Goal: Task Accomplishment & Management: Use online tool/utility

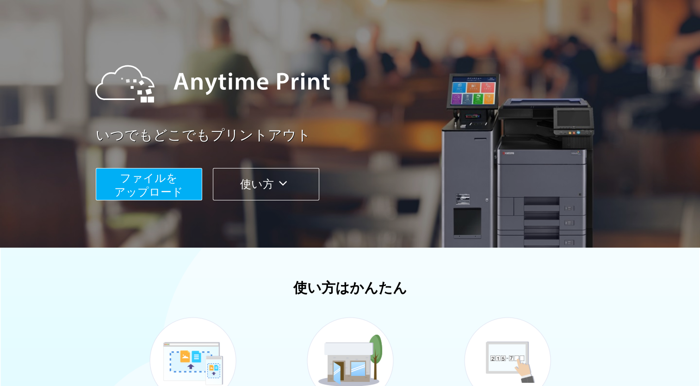
scroll to position [93, 0]
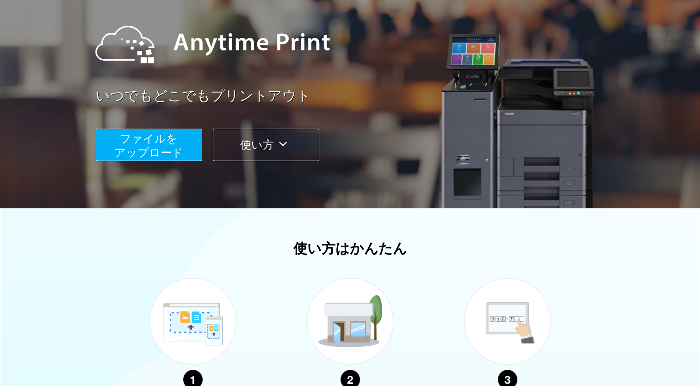
click at [144, 135] on span "ファイルを ​​アップロード" at bounding box center [148, 145] width 69 height 26
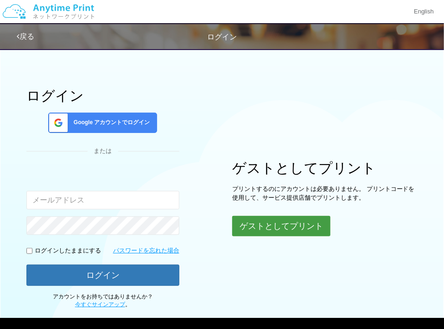
click at [289, 229] on button "ゲストとしてプリント" at bounding box center [281, 226] width 98 height 20
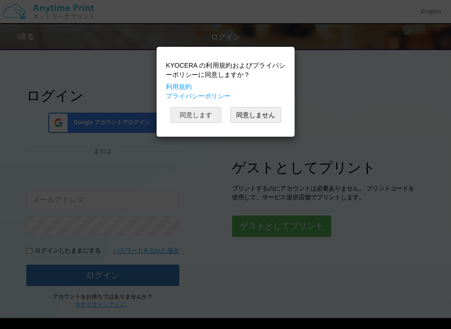
drag, startPoint x: 195, startPoint y: 110, endPoint x: 192, endPoint y: 122, distance: 12.6
click at [195, 111] on button "同意します" at bounding box center [195, 115] width 51 height 16
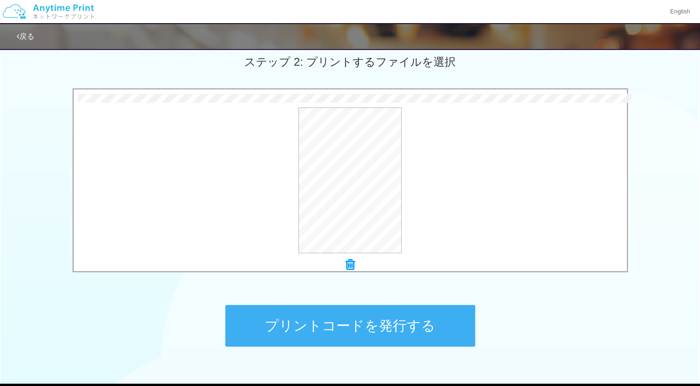
scroll to position [278, 0]
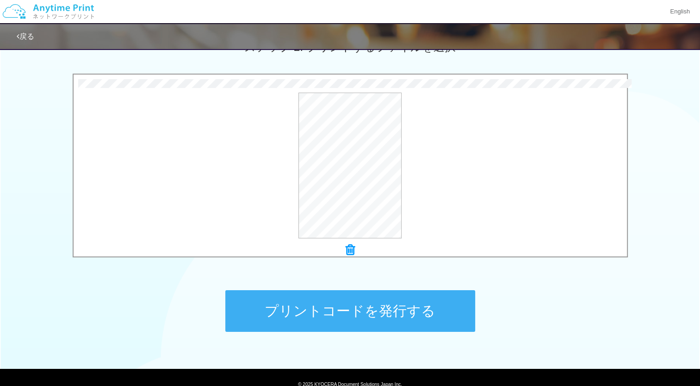
click at [400, 312] on button "プリントコードを発行する" at bounding box center [350, 311] width 250 height 42
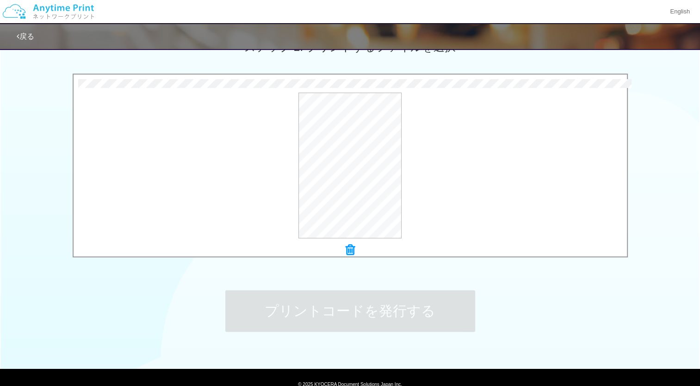
scroll to position [0, 0]
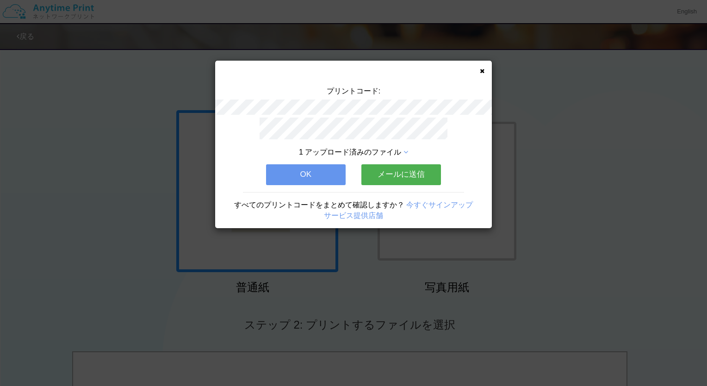
click at [302, 169] on button "OK" at bounding box center [306, 174] width 80 height 20
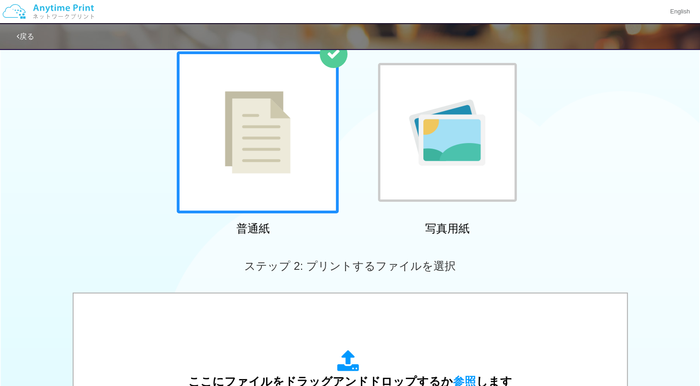
scroll to position [185, 0]
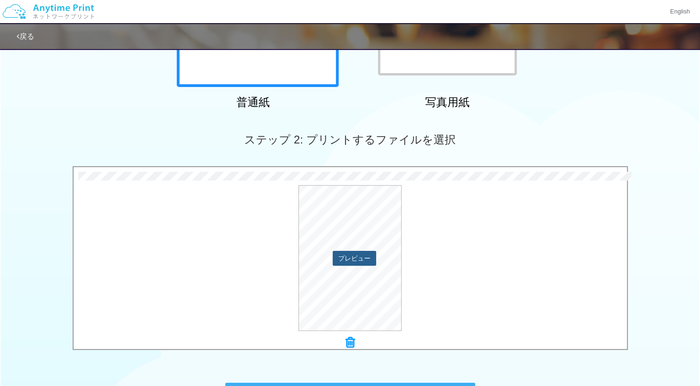
click at [354, 258] on button "プレビュー" at bounding box center [355, 258] width 44 height 15
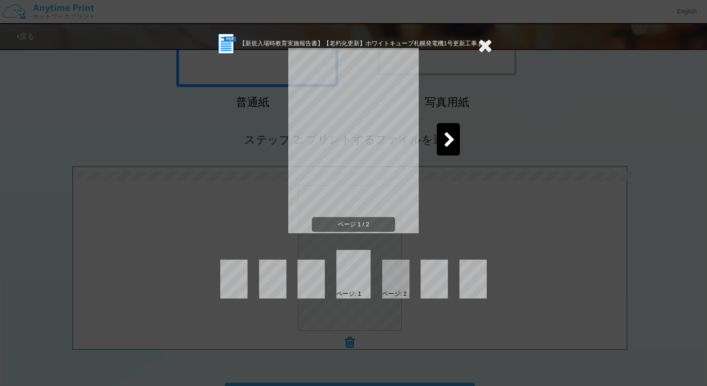
click at [410, 285] on div "ページ: 1 ページ: 2" at bounding box center [354, 274] width 278 height 49
click at [450, 138] on icon at bounding box center [450, 140] width 12 height 16
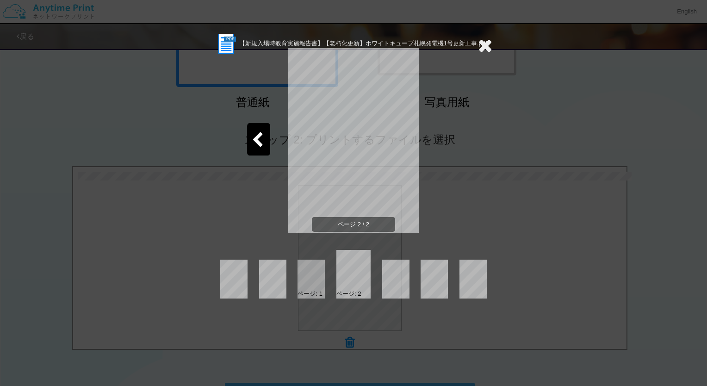
click at [486, 42] on icon at bounding box center [485, 45] width 14 height 19
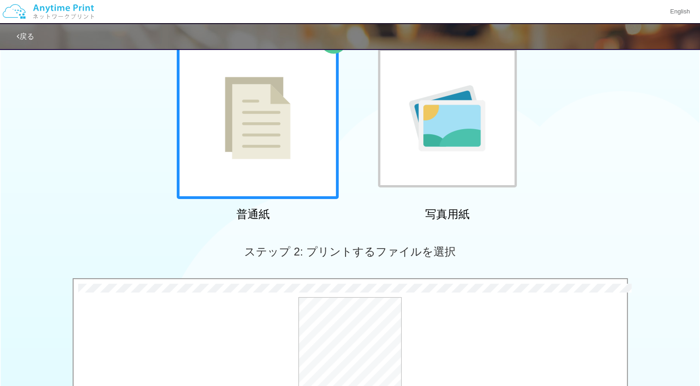
scroll to position [0, 0]
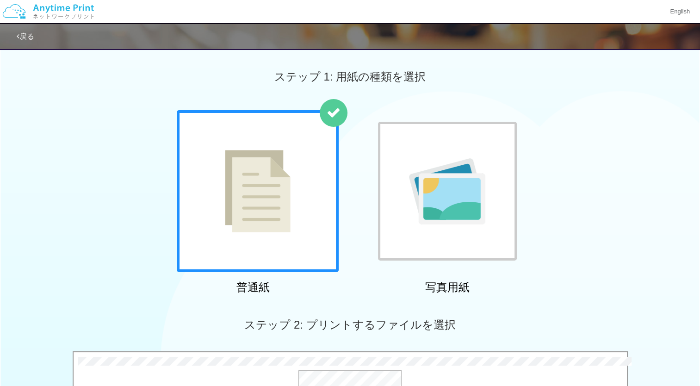
click at [261, 181] on img at bounding box center [258, 191] width 66 height 82
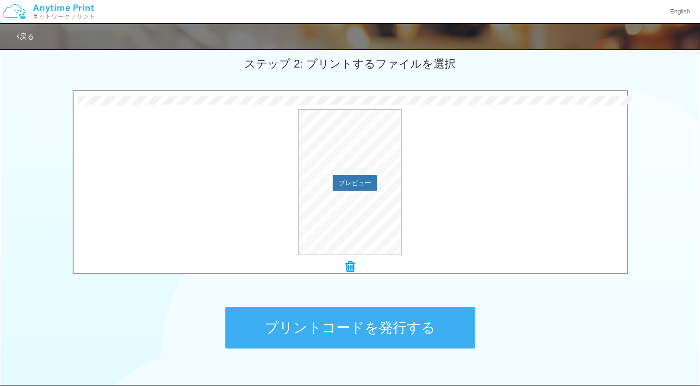
scroll to position [318, 0]
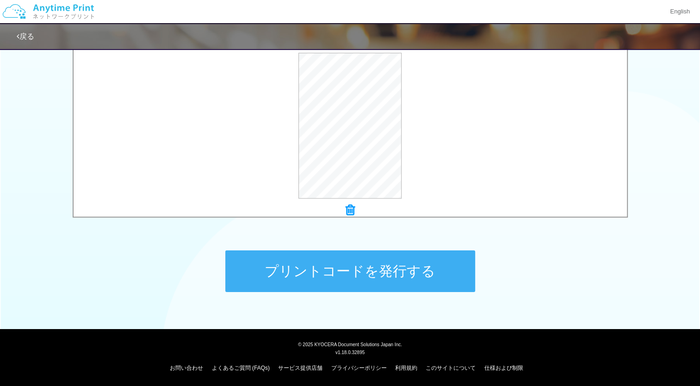
click at [372, 275] on button "プリントコードを発行する" at bounding box center [350, 271] width 250 height 42
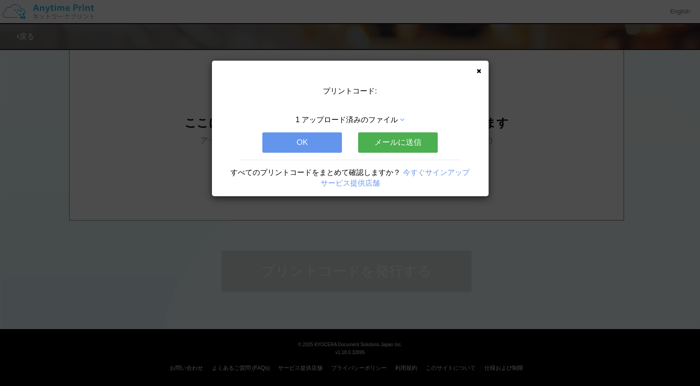
scroll to position [0, 0]
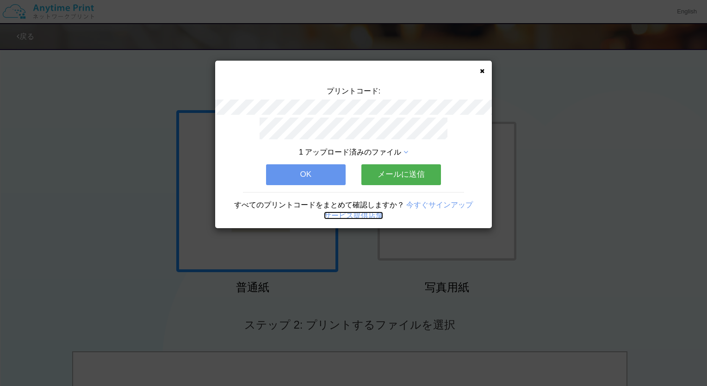
click at [367, 214] on link "サービス提供店舗" at bounding box center [353, 216] width 59 height 8
click at [388, 167] on button "メールに送信" at bounding box center [402, 174] width 80 height 20
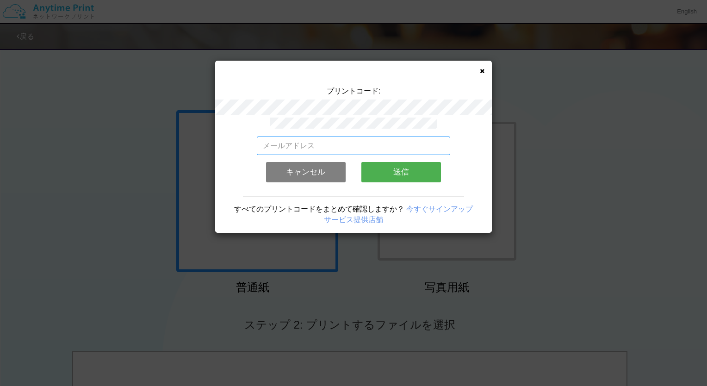
click at [298, 139] on input "email" at bounding box center [354, 146] width 194 height 19
click at [287, 140] on input "email" at bounding box center [354, 146] width 194 height 19
type input "g"
type input "[EMAIL_ADDRESS][DOMAIN_NAME]"
click at [425, 172] on button "送信" at bounding box center [402, 172] width 80 height 20
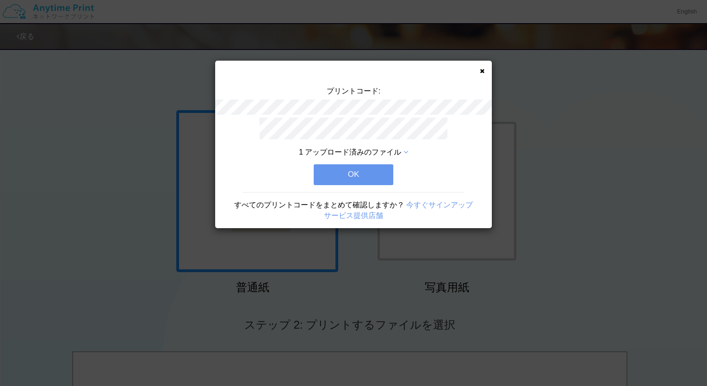
click at [356, 170] on button "OK" at bounding box center [354, 174] width 80 height 20
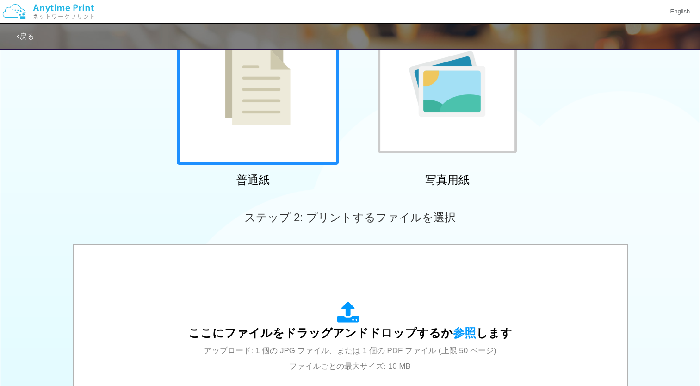
scroll to position [231, 0]
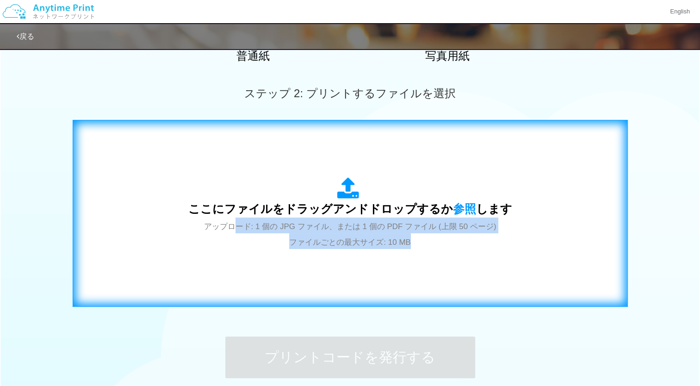
drag, startPoint x: 228, startPoint y: 227, endPoint x: 490, endPoint y: 238, distance: 262.7
click at [490, 238] on div "ここにファイルをドラッグアンドドロップするか 参照 します アップロード: 1 個の JPG ファイル、または 1 個の PDF ファイル (上限 50 ペー…" at bounding box center [350, 213] width 324 height 72
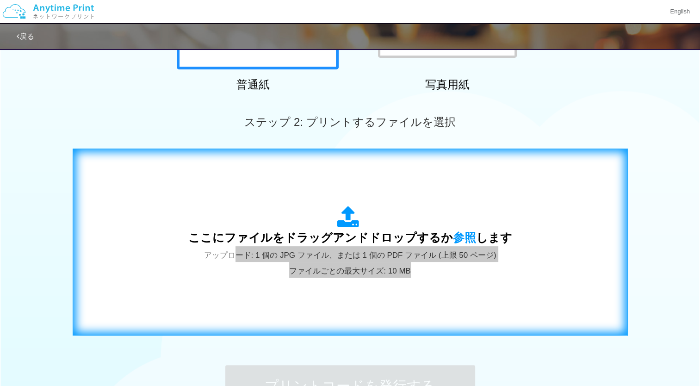
scroll to position [179, 0]
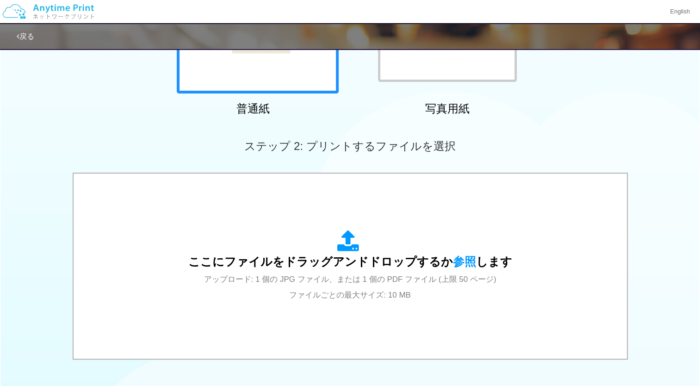
click at [603, 108] on div "普通紙 写真用紙" at bounding box center [350, 25] width 700 height 188
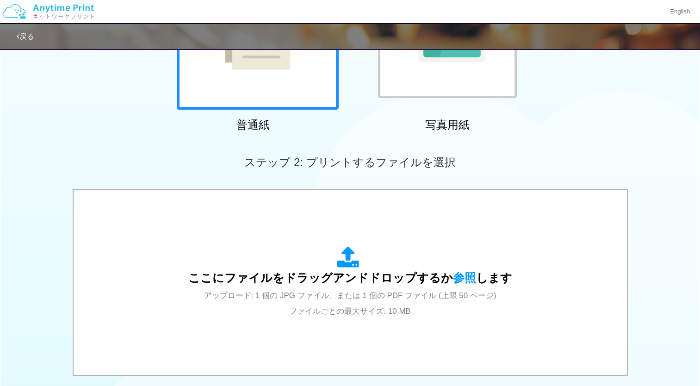
scroll to position [40, 0]
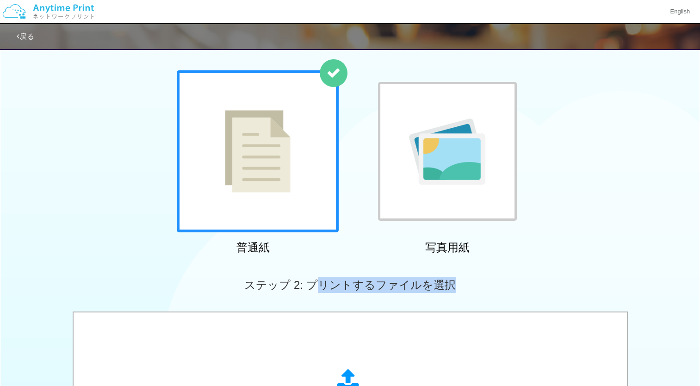
drag, startPoint x: 319, startPoint y: 281, endPoint x: 458, endPoint y: 282, distance: 139.8
click at [458, 282] on div "ステップ 2: プリントするファイルを選択" at bounding box center [350, 285] width 700 height 53
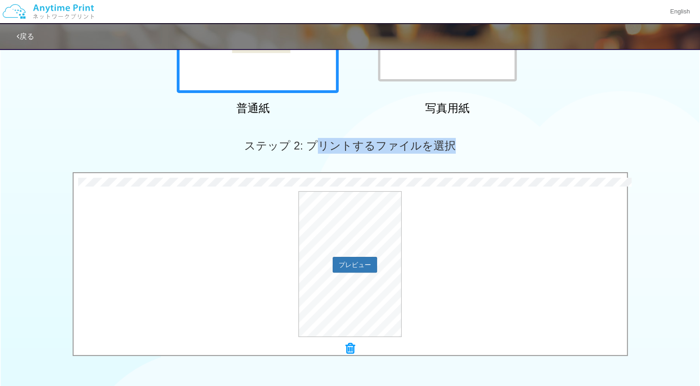
scroll to position [179, 0]
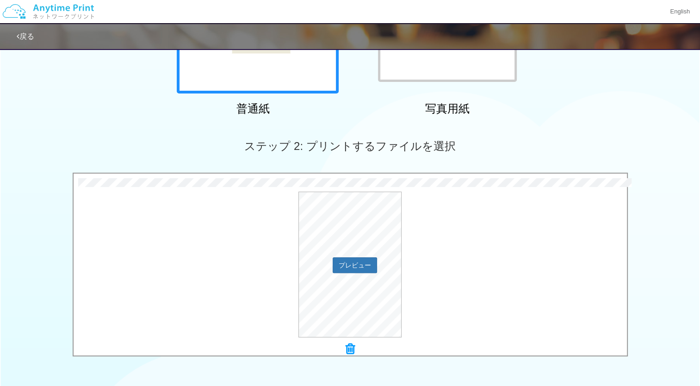
click at [187, 192] on div "プレビュー" at bounding box center [351, 265] width 554 height 146
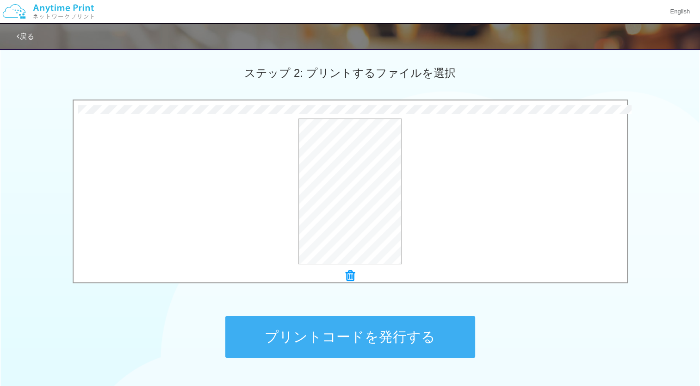
scroll to position [318, 0]
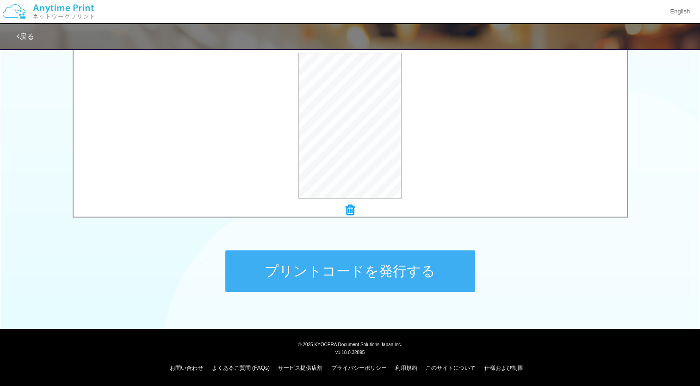
click at [326, 269] on button "プリントコードを発行する" at bounding box center [350, 271] width 250 height 42
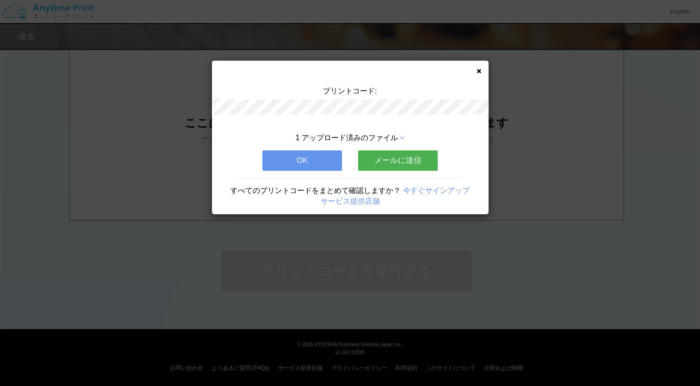
scroll to position [0, 0]
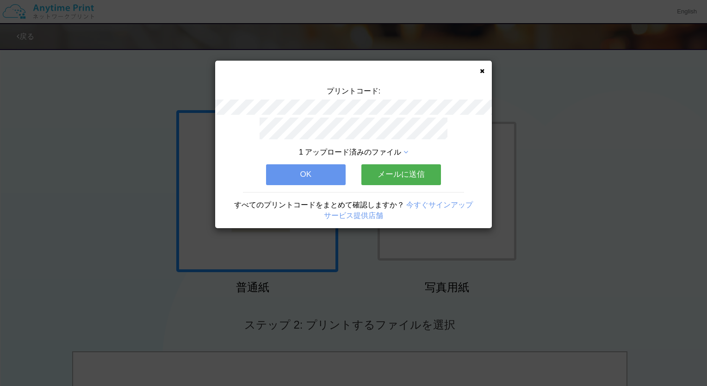
click at [394, 148] on span "1 アップロード済みのファイル" at bounding box center [350, 152] width 102 height 8
click at [407, 149] on icon at bounding box center [406, 152] width 5 height 7
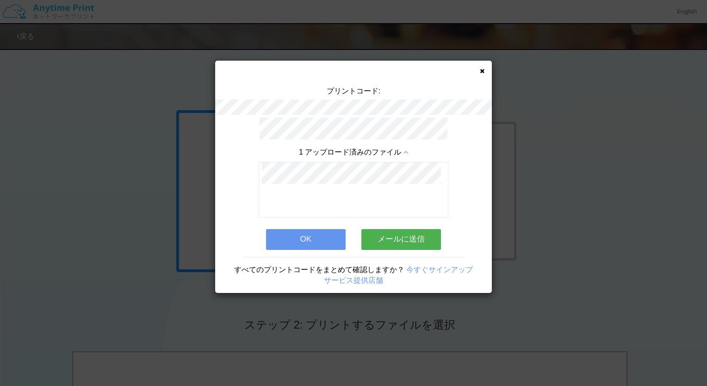
click at [315, 240] on button "OK" at bounding box center [306, 239] width 80 height 20
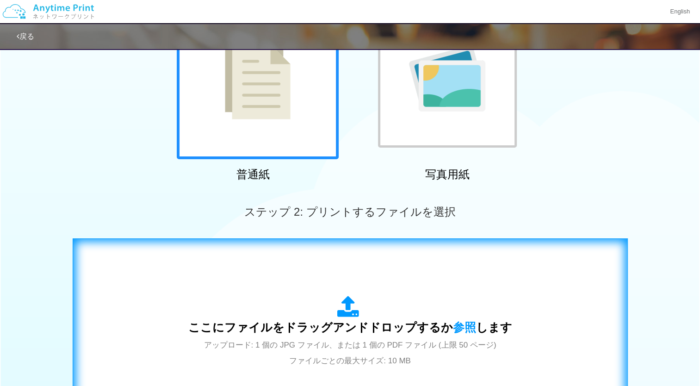
scroll to position [185, 0]
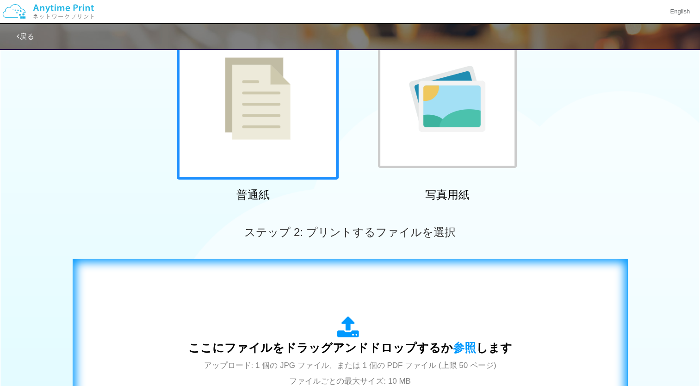
click at [415, 280] on div "ここにファイルをドラッグアンドドロップするか 参照 します アップロード: 1 個の JPG ファイル、または 1 個の PDF ファイル (上限 50 ペー…" at bounding box center [350, 353] width 536 height 168
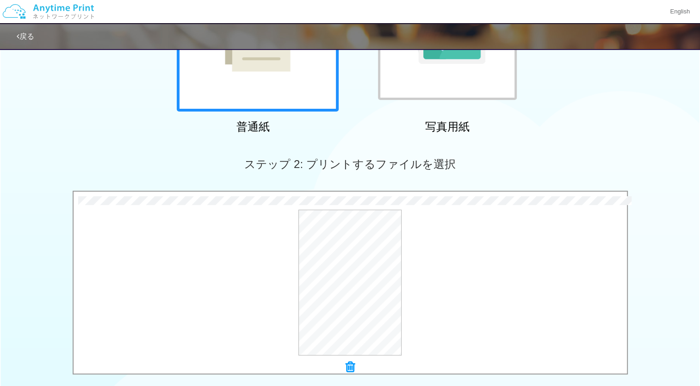
scroll to position [271, 0]
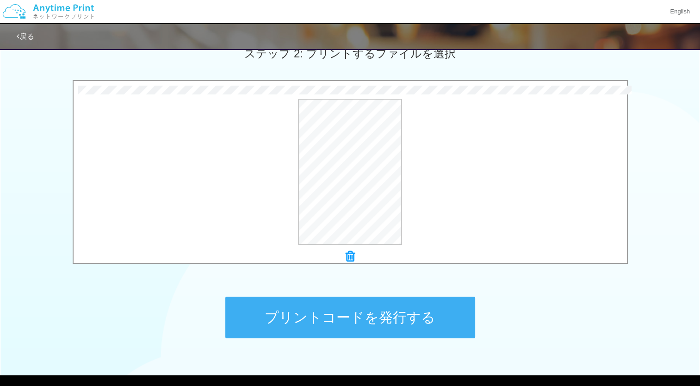
click at [364, 309] on button "プリントコードを発行する" at bounding box center [350, 318] width 250 height 42
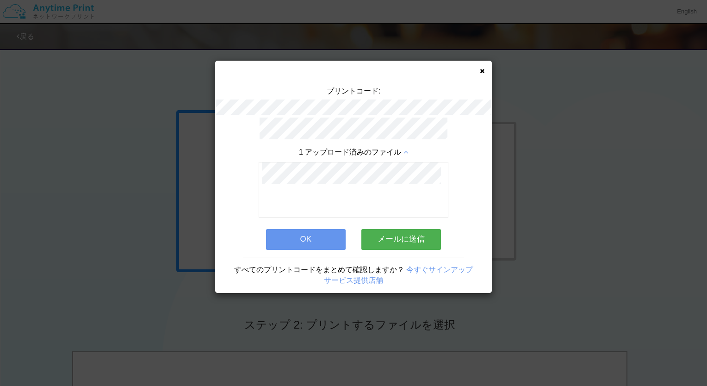
click at [441, 266] on link "今すぐサインアップ" at bounding box center [439, 270] width 67 height 8
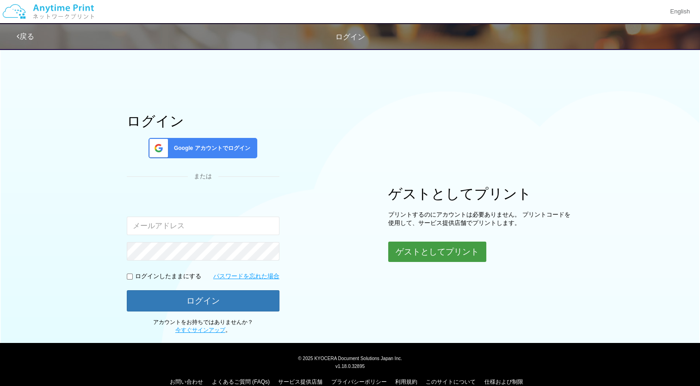
click at [435, 247] on button "ゲストとしてプリント" at bounding box center [437, 252] width 98 height 20
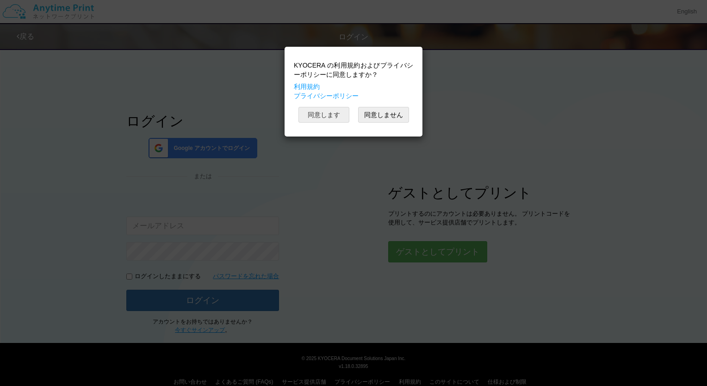
click at [321, 109] on button "同意します" at bounding box center [324, 115] width 51 height 16
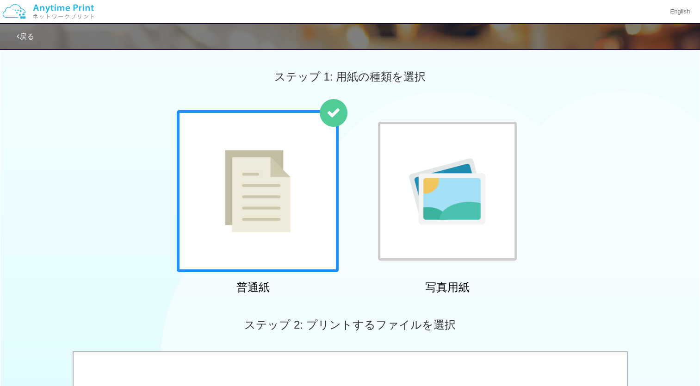
click at [269, 155] on img at bounding box center [258, 191] width 66 height 82
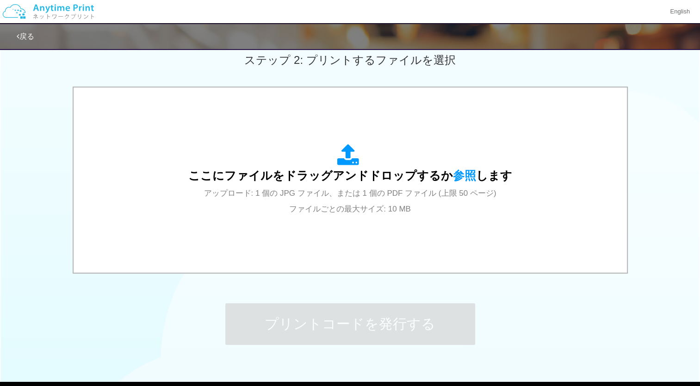
scroll to position [273, 0]
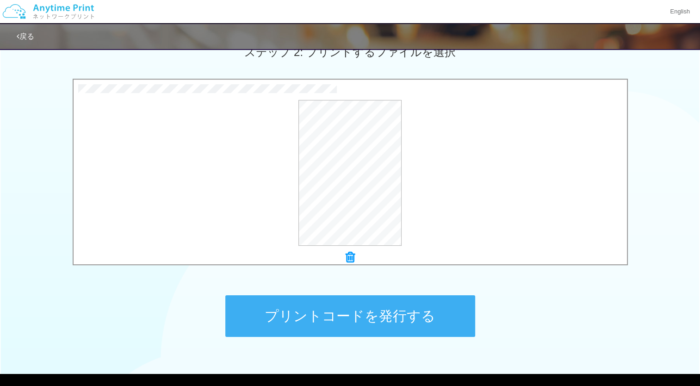
click at [321, 317] on button "プリントコードを発行する" at bounding box center [350, 316] width 250 height 42
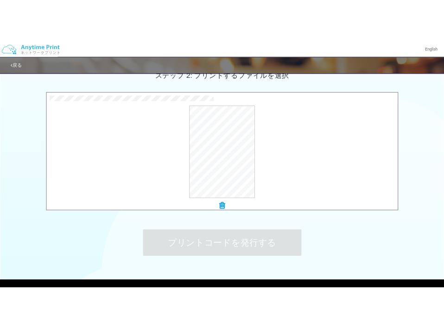
scroll to position [0, 0]
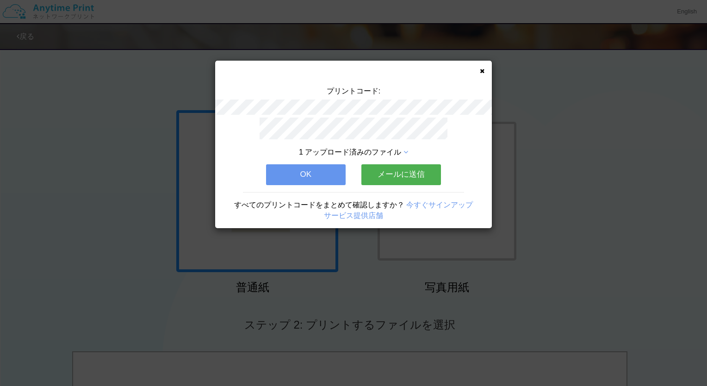
click at [406, 166] on button "メールに送信" at bounding box center [402, 174] width 80 height 20
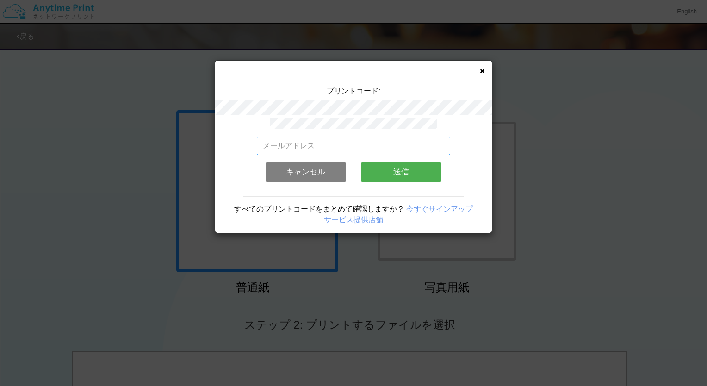
click at [365, 144] on input "email" at bounding box center [354, 146] width 194 height 19
click at [311, 145] on input "[PERSON_NAME][EMAIL_ADDRESS][DOMAIN_NAME]" at bounding box center [354, 146] width 194 height 19
type input "[PERSON_NAME][EMAIL_ADDRESS][DOMAIN_NAME]"
click at [368, 162] on button "送信" at bounding box center [402, 172] width 80 height 20
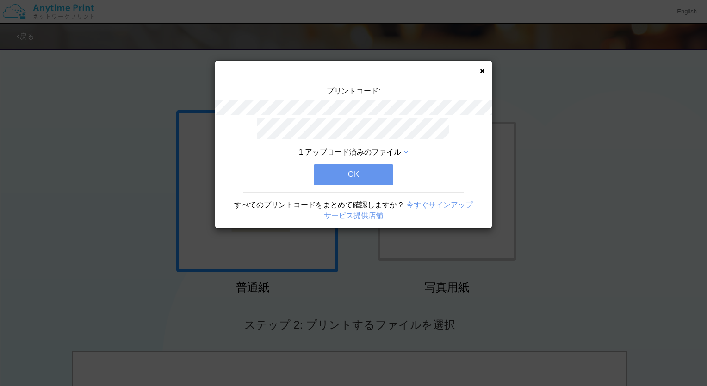
click at [364, 174] on button "OK" at bounding box center [354, 174] width 80 height 20
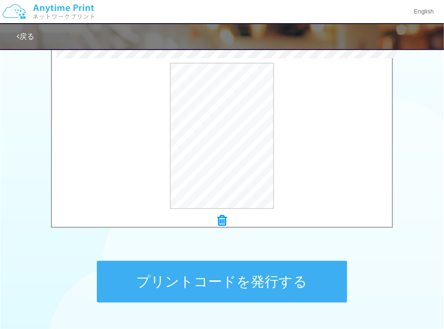
scroll to position [315, 0]
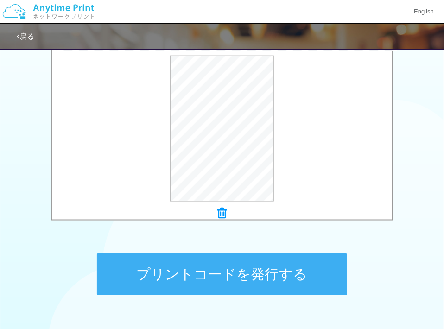
click at [291, 267] on button "プリントコードを発行する" at bounding box center [222, 274] width 250 height 42
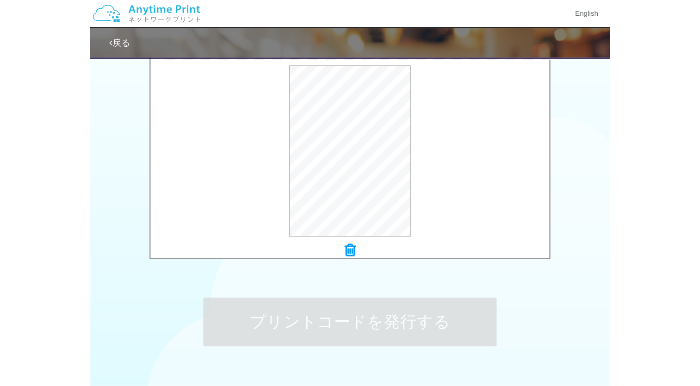
scroll to position [0, 0]
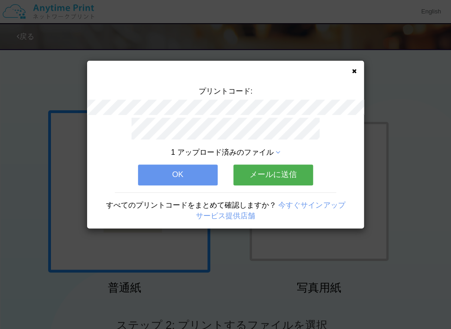
click at [197, 164] on button "OK" at bounding box center [178, 174] width 80 height 20
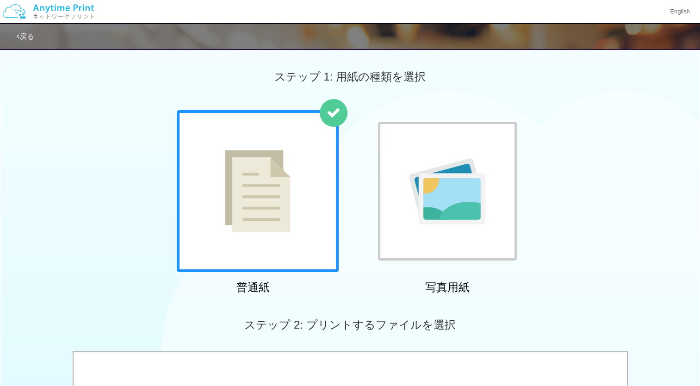
click at [611, 141] on div "普通紙 写真用紙" at bounding box center [350, 204] width 700 height 188
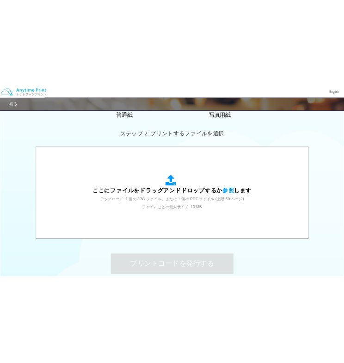
scroll to position [235, 0]
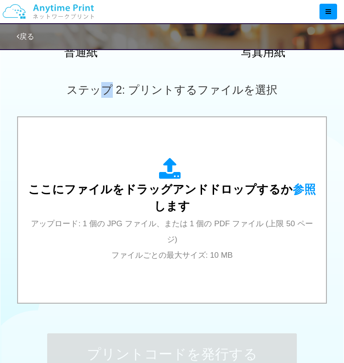
click at [108, 70] on div "ステップ 2: プリントするファイルを選択" at bounding box center [172, 89] width 344 height 53
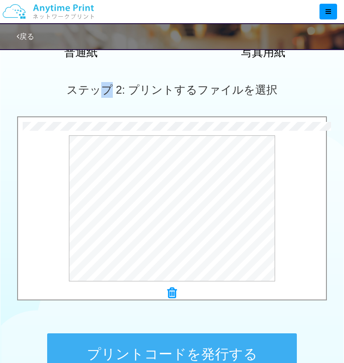
click at [180, 356] on button "プリントコードを発行する" at bounding box center [172, 354] width 250 height 42
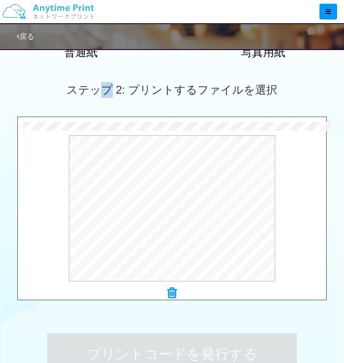
scroll to position [0, 0]
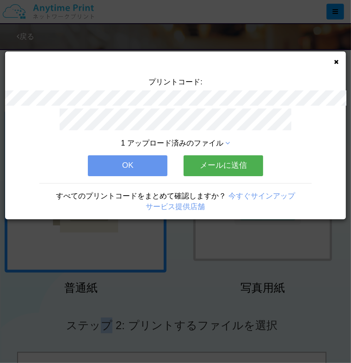
click at [89, 158] on button "OK" at bounding box center [128, 165] width 80 height 20
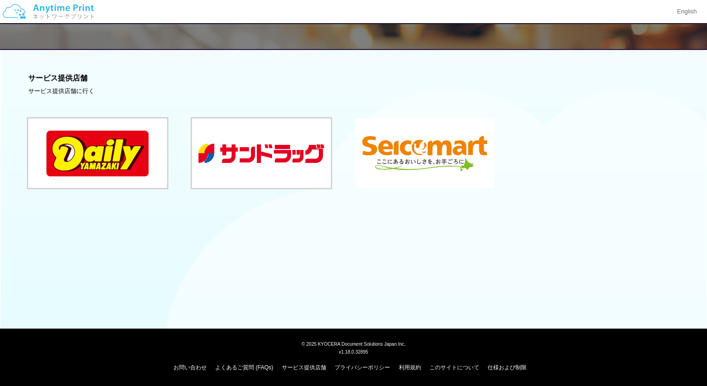
click at [431, 160] on button at bounding box center [425, 153] width 139 height 69
